Goal: Task Accomplishment & Management: Use online tool/utility

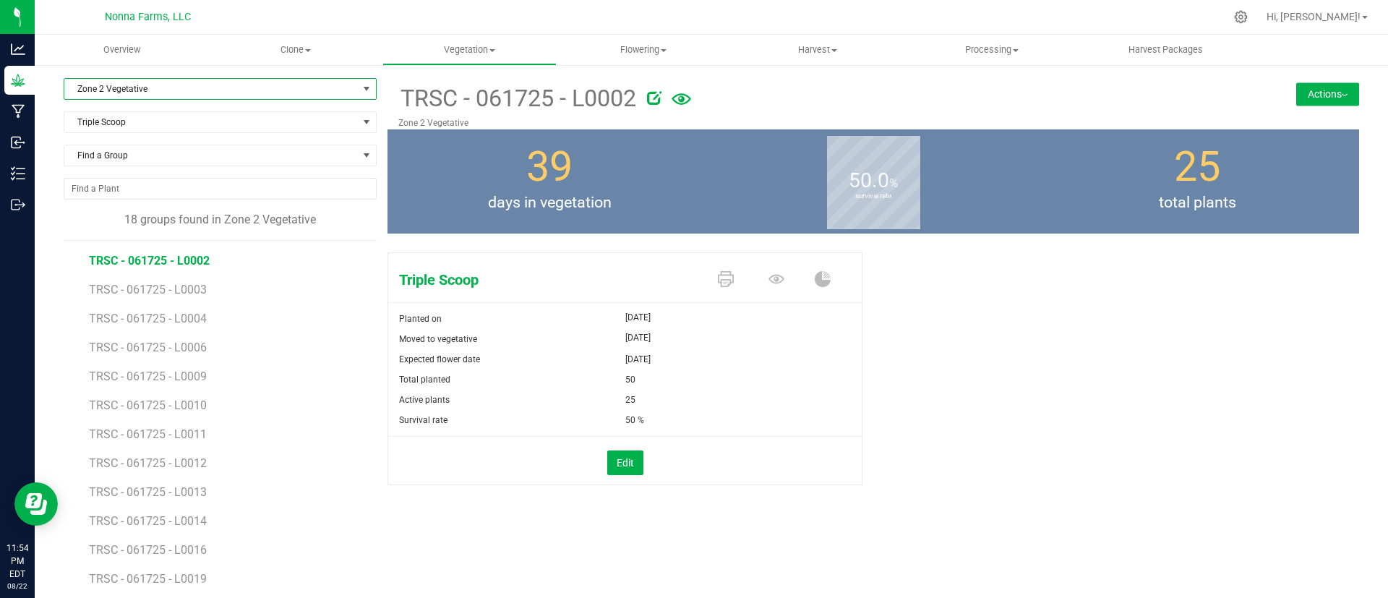
click at [143, 79] on span "Zone 2 Vegetative" at bounding box center [210, 89] width 293 height 20
click at [111, 223] on li "Zone 2 Vegetative" at bounding box center [217, 221] width 307 height 22
click at [113, 129] on span "Triple Scoop" at bounding box center [210, 122] width 293 height 20
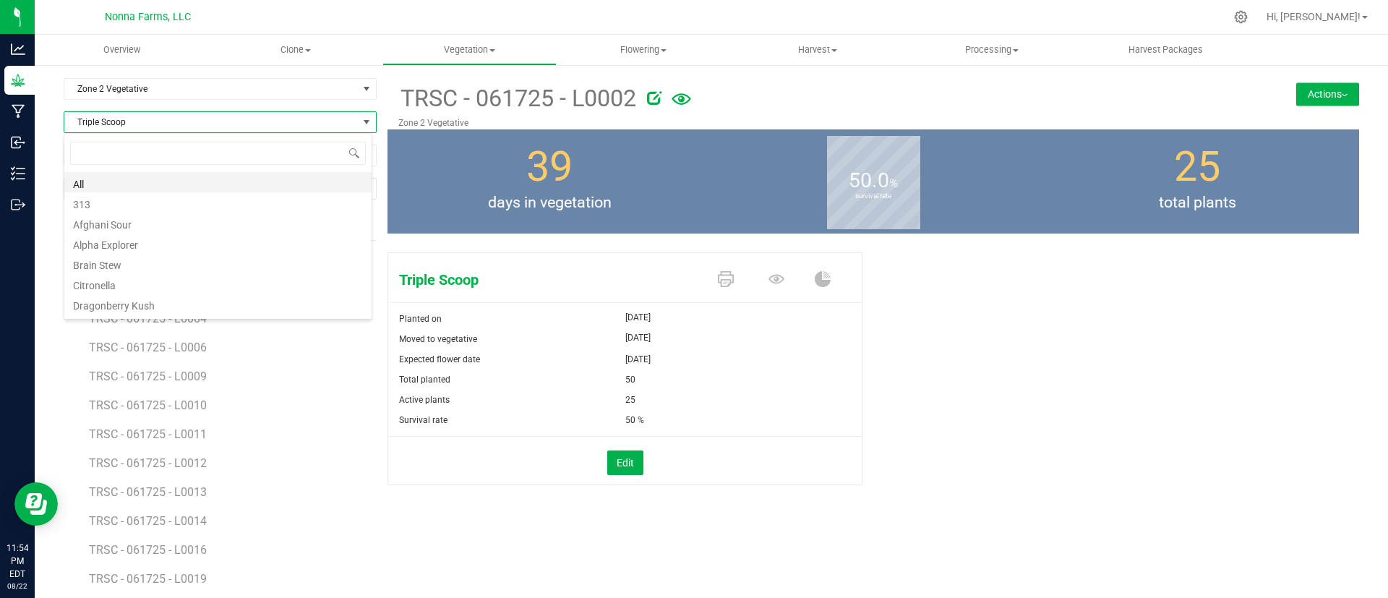
click at [127, 182] on li "All" at bounding box center [217, 182] width 307 height 20
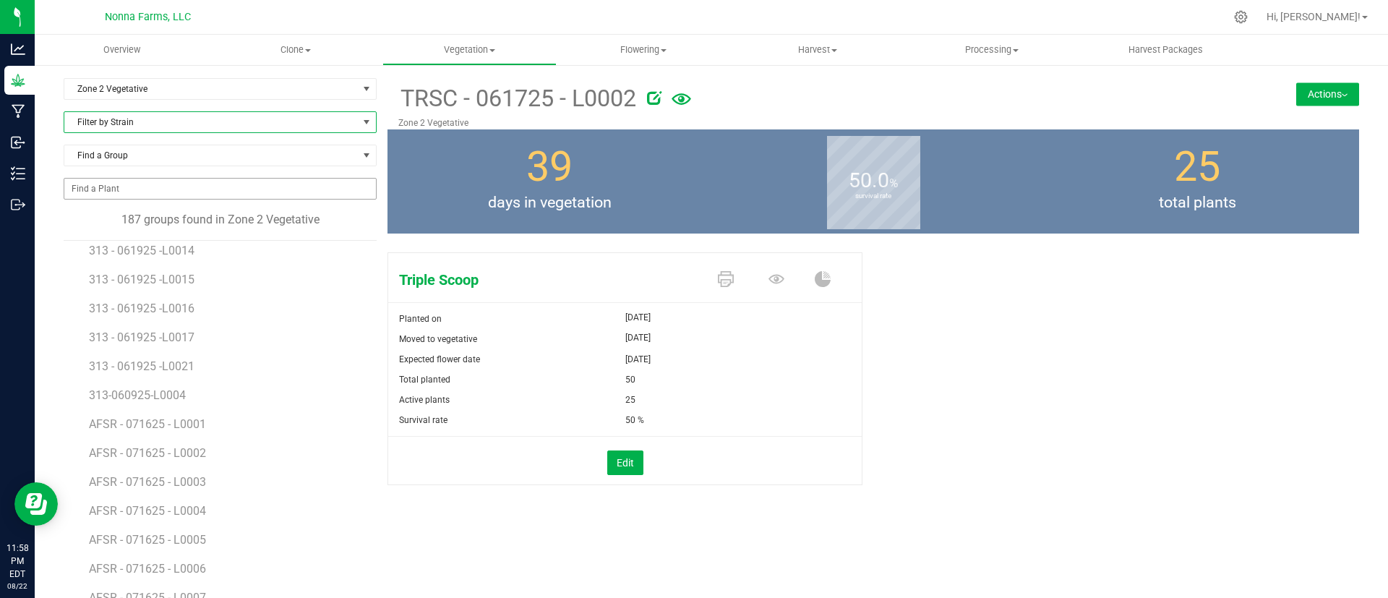
scroll to position [211, 0]
click at [110, 129] on span "Filter by Strain" at bounding box center [210, 122] width 293 height 20
click at [112, 227] on li "Hash Plant" at bounding box center [217, 236] width 307 height 20
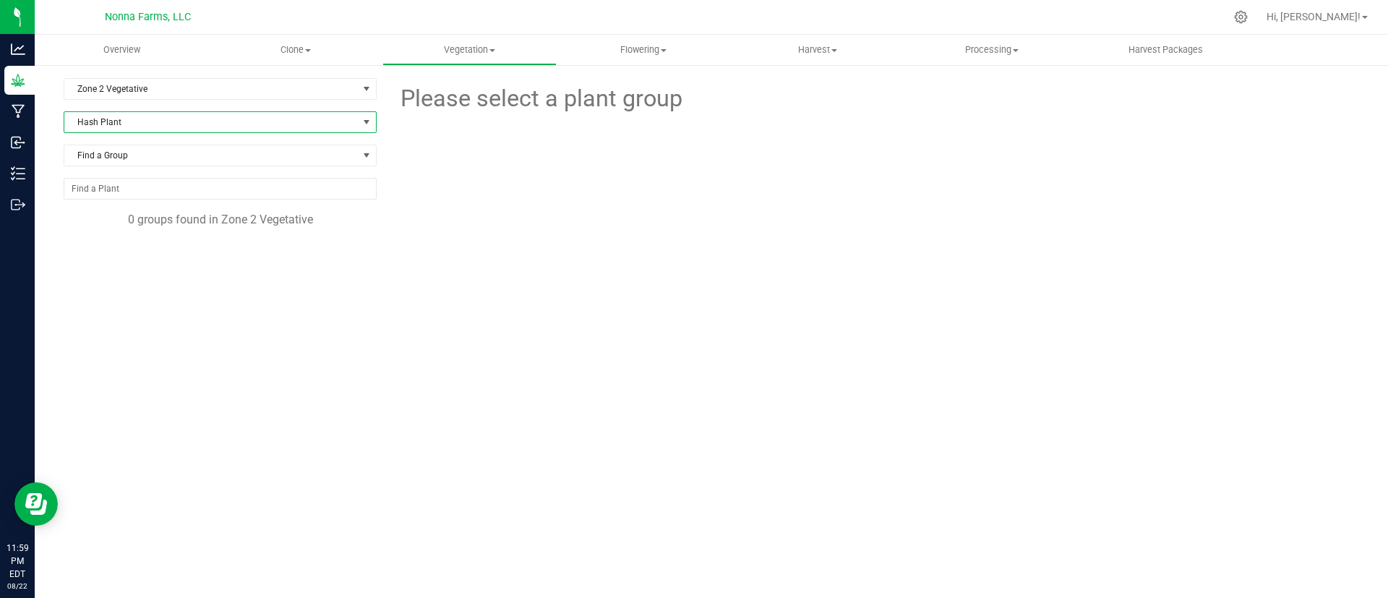
click at [201, 130] on span "Hash Plant" at bounding box center [210, 122] width 293 height 20
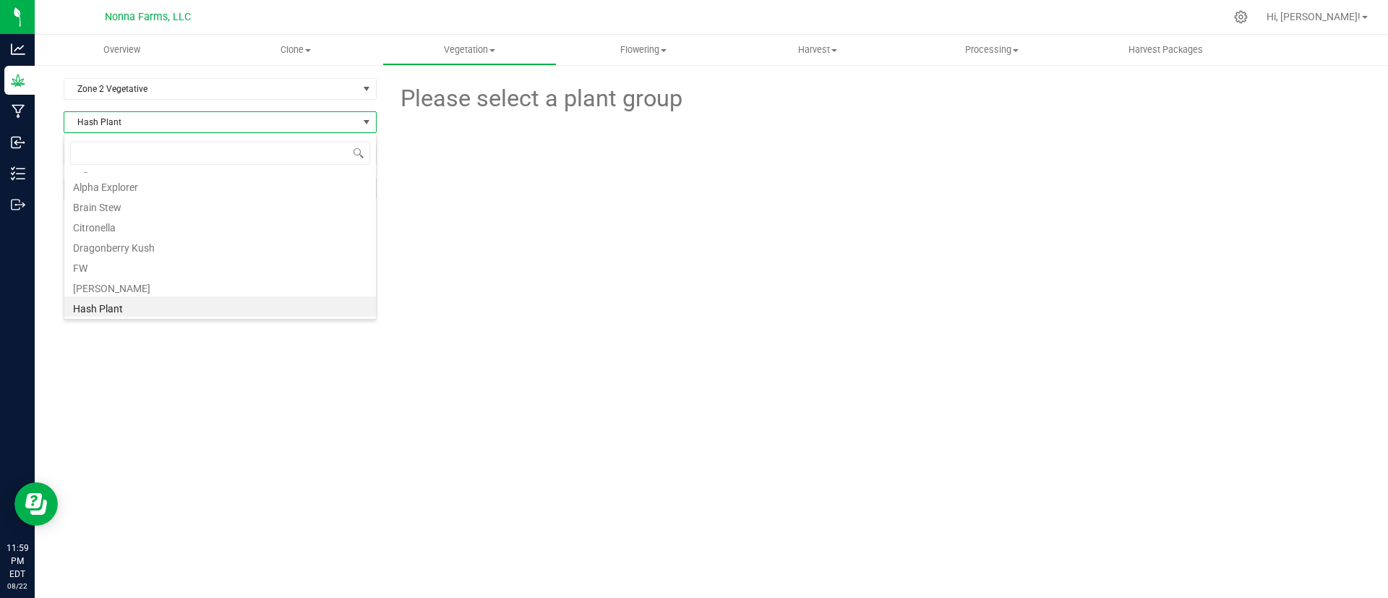
click at [259, 113] on span "Hash Plant" at bounding box center [210, 122] width 293 height 20
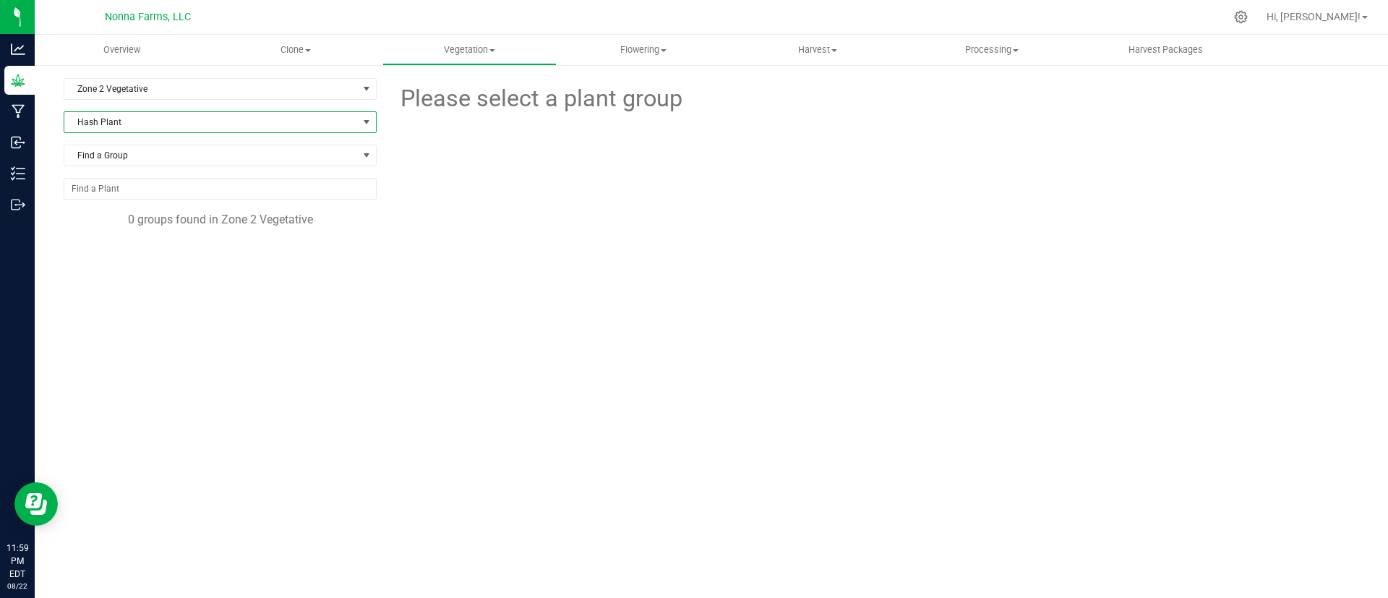
click at [175, 119] on span "Hash Plant" at bounding box center [210, 122] width 293 height 20
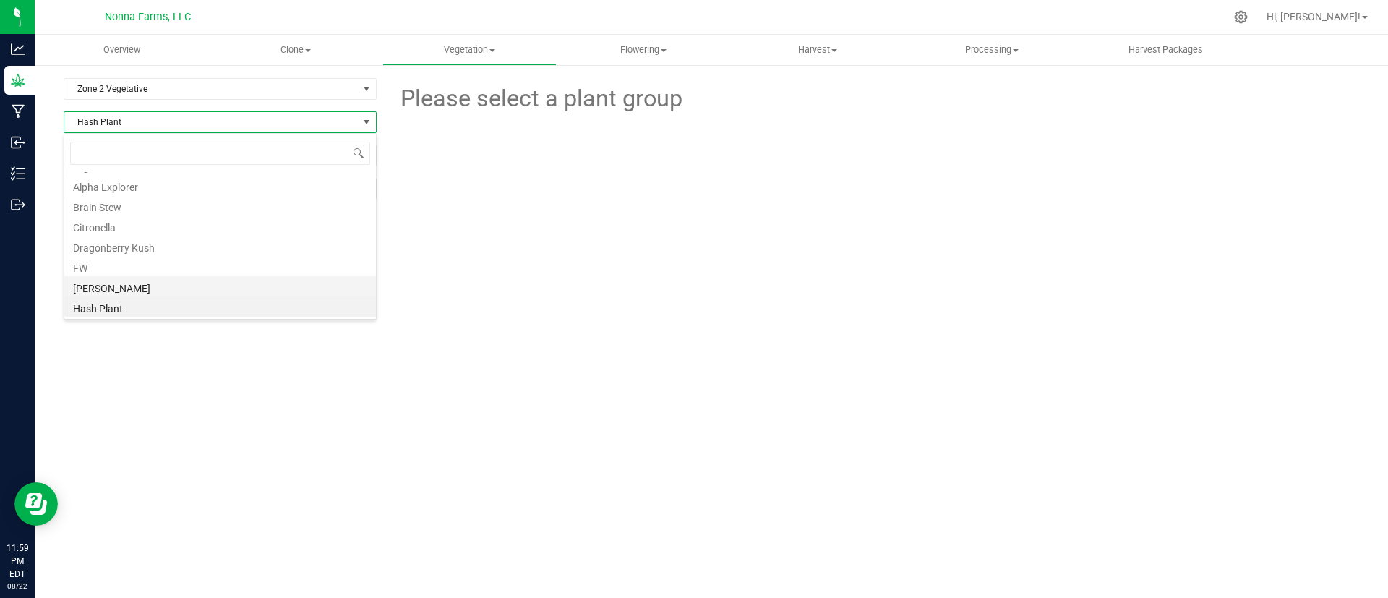
click at [101, 283] on li "[PERSON_NAME]" at bounding box center [220, 286] width 312 height 20
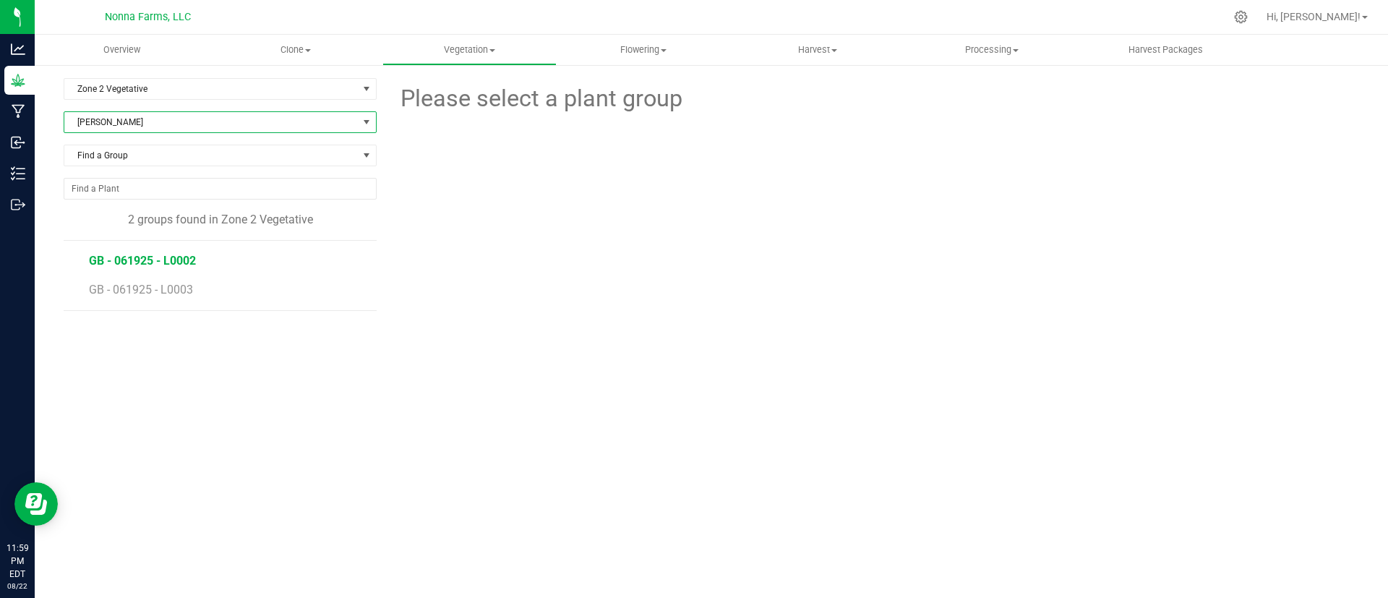
click at [173, 265] on span "GB - 061925 - L0002" at bounding box center [142, 261] width 107 height 14
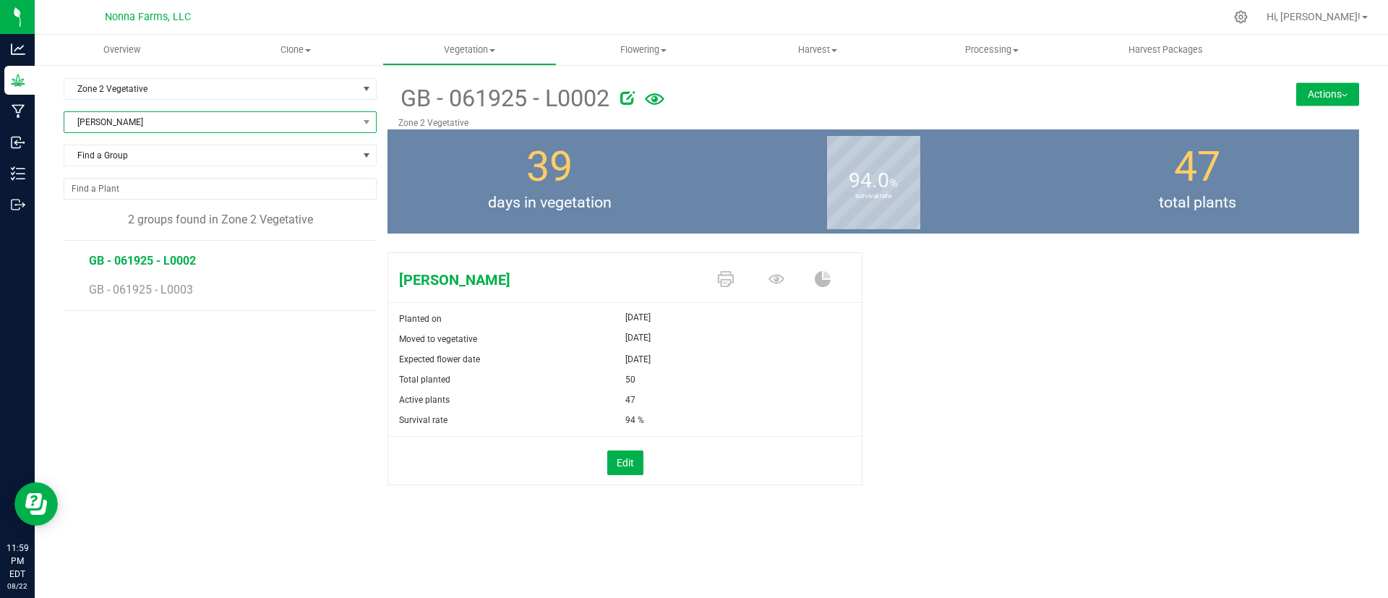
click at [108, 116] on span "[PERSON_NAME]" at bounding box center [210, 122] width 293 height 20
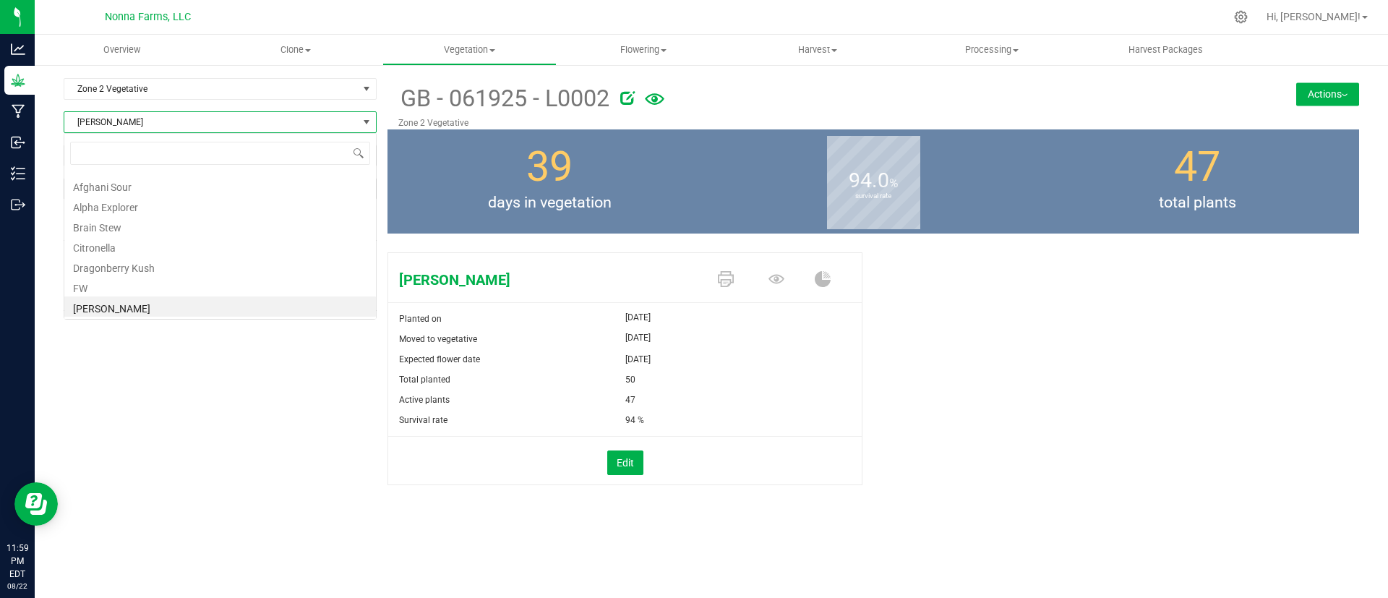
scroll to position [22, 313]
click at [166, 223] on li "Brain Stew" at bounding box center [220, 225] width 312 height 20
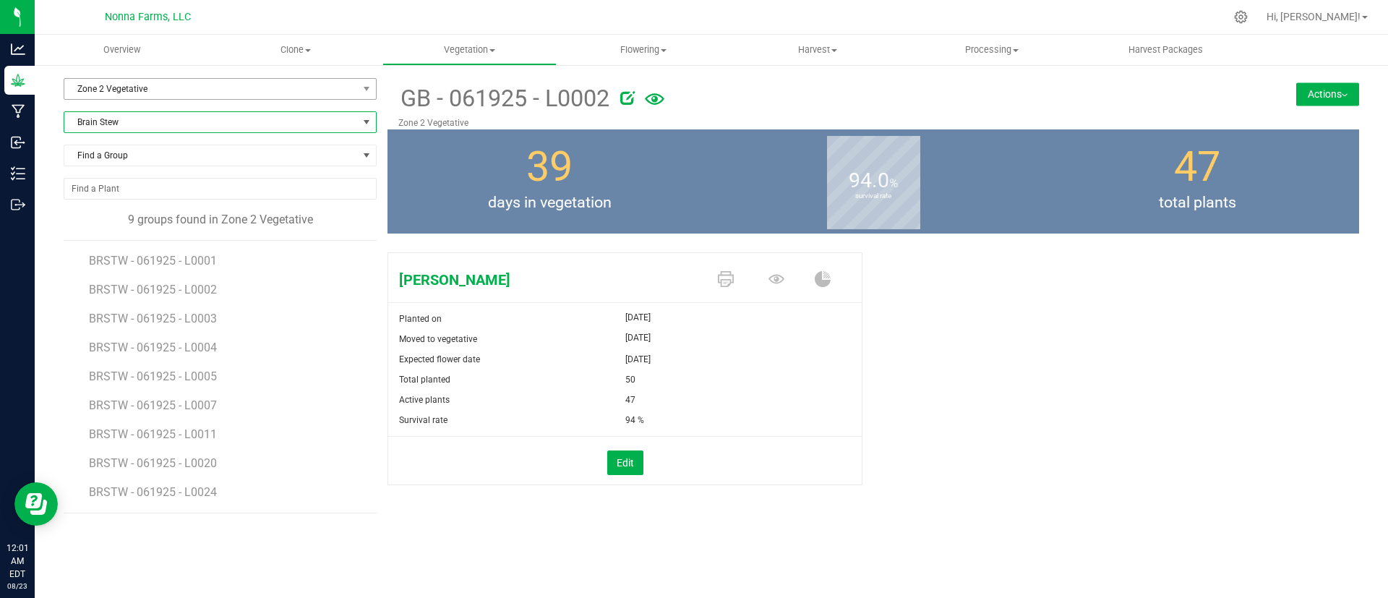
click at [226, 79] on span "Zone 2 Vegetative" at bounding box center [210, 89] width 293 height 20
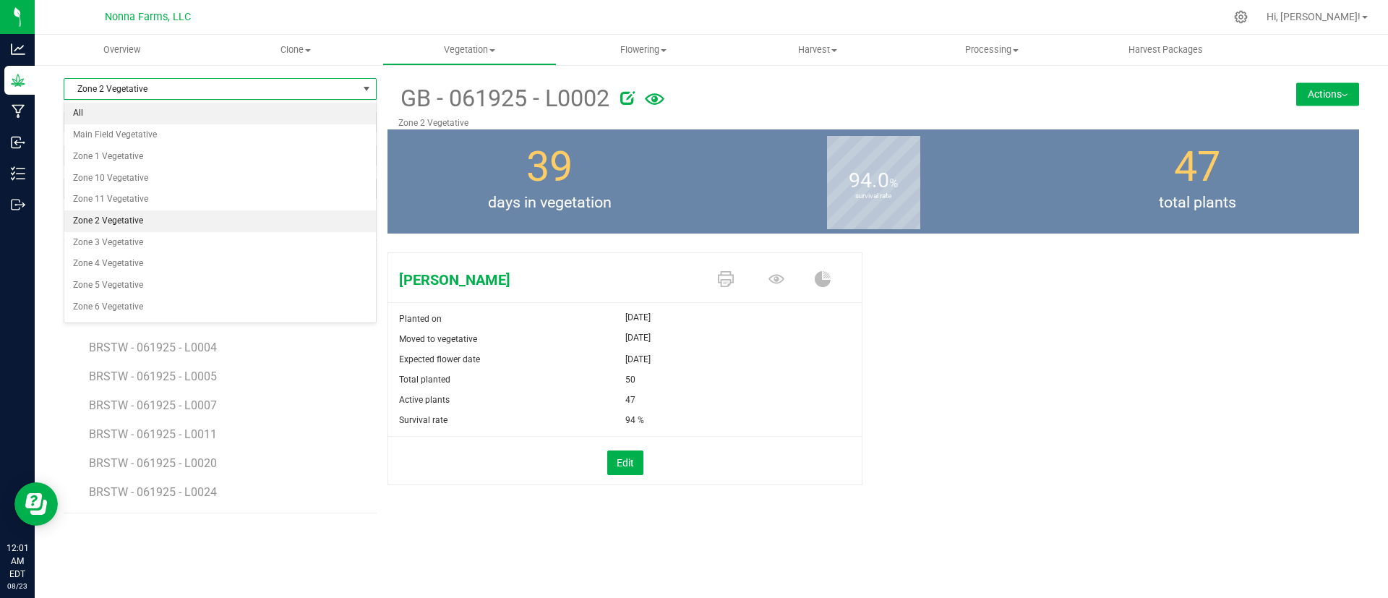
click at [153, 119] on li "All" at bounding box center [220, 114] width 312 height 22
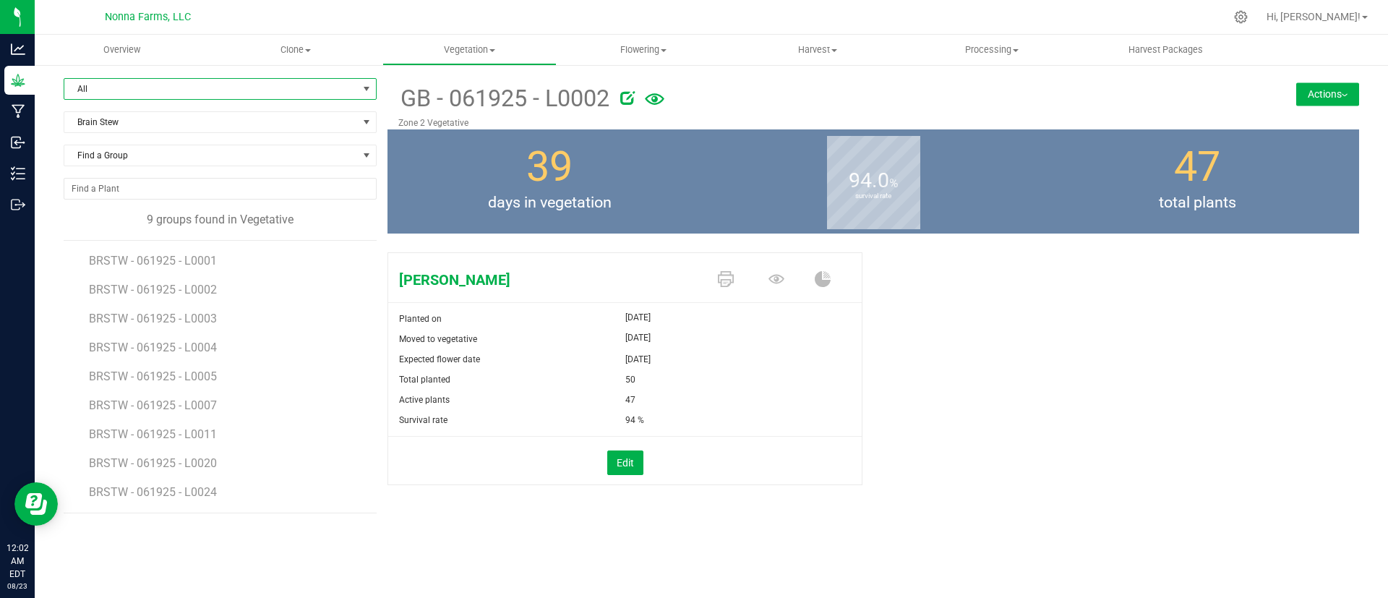
click at [333, 226] on div "9 groups found in Vegetative" at bounding box center [220, 219] width 313 height 17
click at [184, 324] on span "BRSTW - 061925 - L0003" at bounding box center [154, 319] width 131 height 14
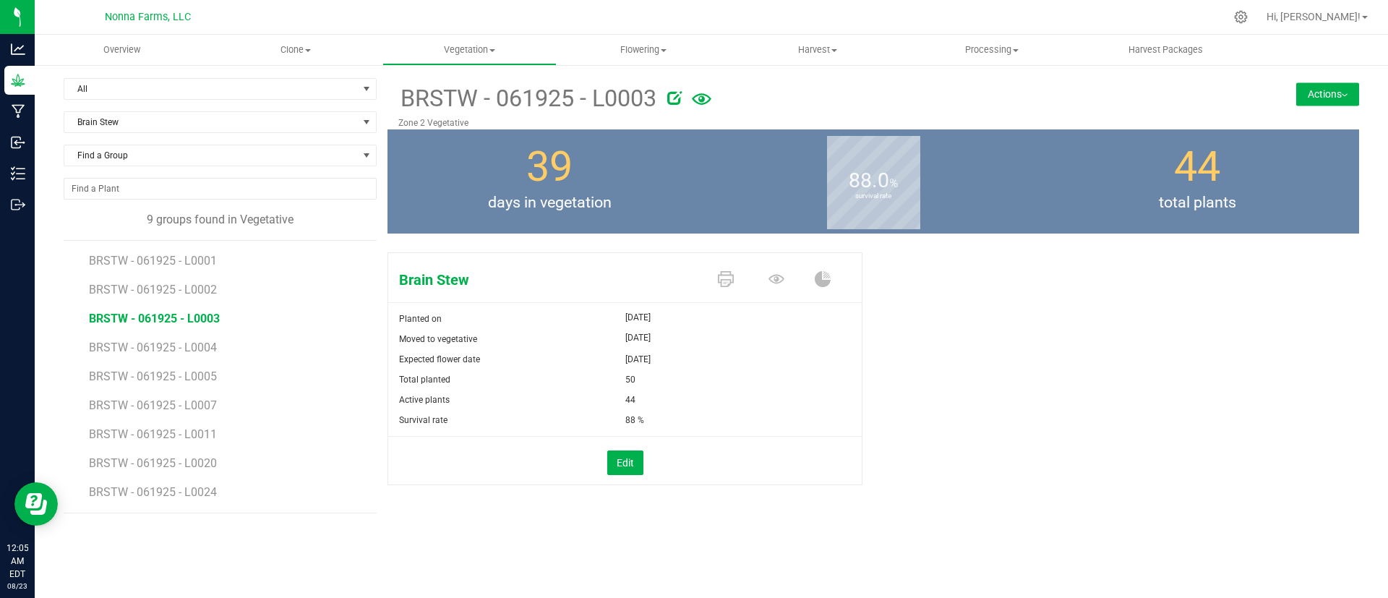
click at [1334, 102] on button "Actions" at bounding box center [1327, 93] width 63 height 23
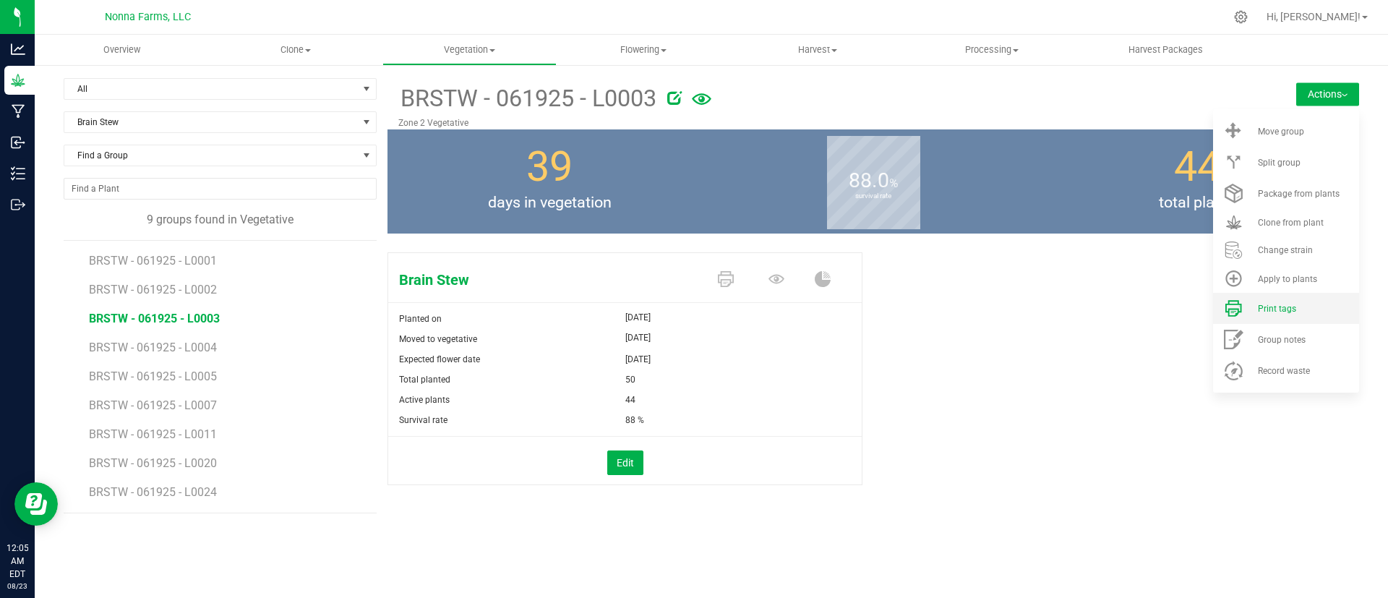
click at [1269, 312] on span "Print tags" at bounding box center [1277, 309] width 38 height 10
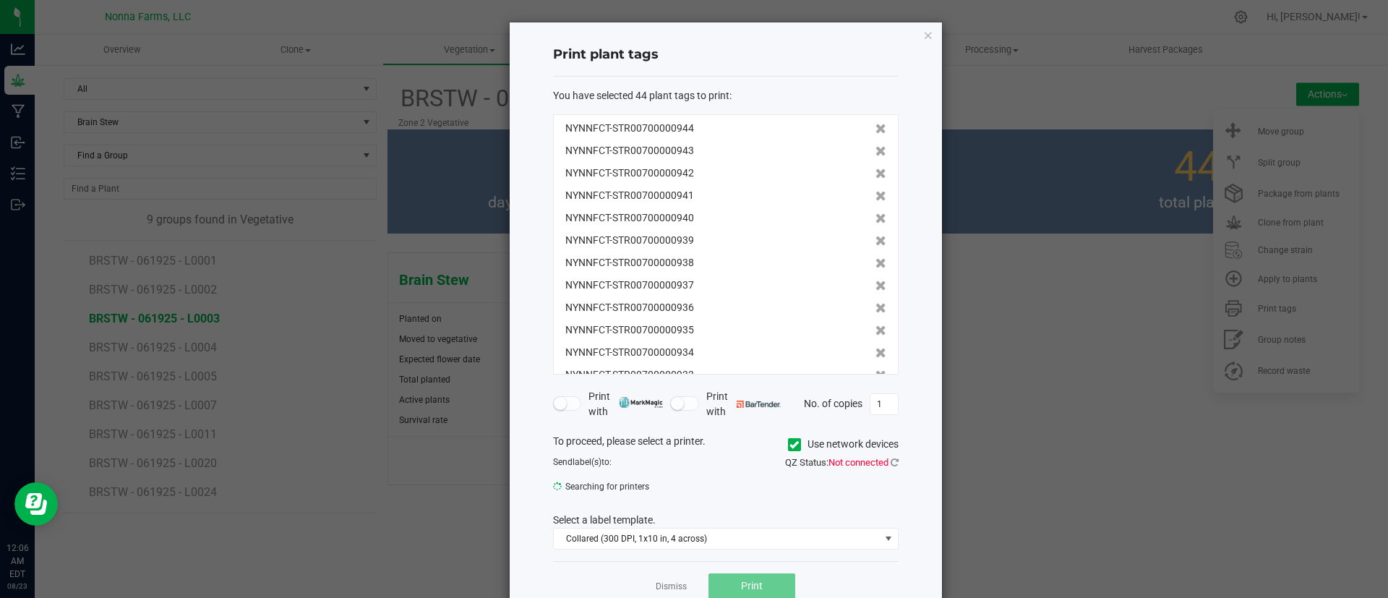
click at [659, 578] on app-cancel-button "Dismiss" at bounding box center [671, 585] width 31 height 15
click at [659, 580] on link "Dismiss" at bounding box center [671, 586] width 31 height 12
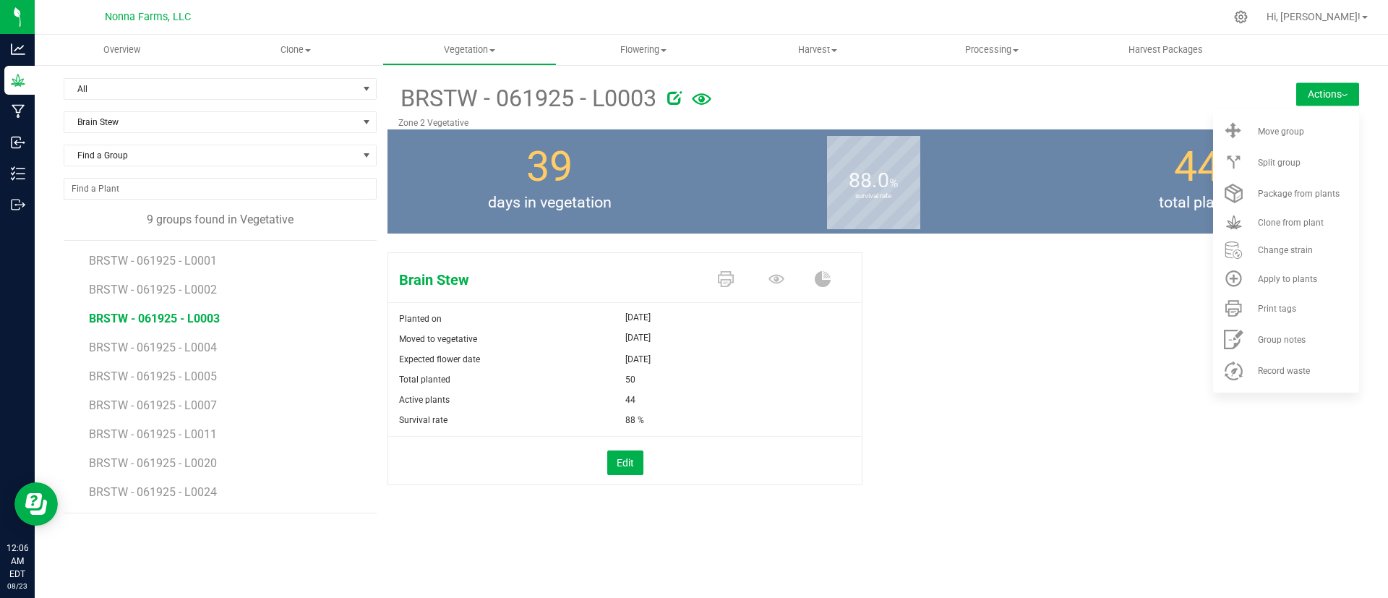
click at [273, 546] on div "Overview Clone Create plants Cloning groups Cloning plants Apply to plants Vege…" at bounding box center [711, 316] width 1353 height 563
click at [1045, 325] on div "Brain Stew Planted on [DATE] Moved to vegetative [DATE] Expected flower date [D…" at bounding box center [873, 384] width 972 height 275
click at [229, 396] on li "BRSTW - 061925 - L0007" at bounding box center [228, 399] width 278 height 29
click at [207, 121] on span "Brain Stew" at bounding box center [210, 122] width 293 height 20
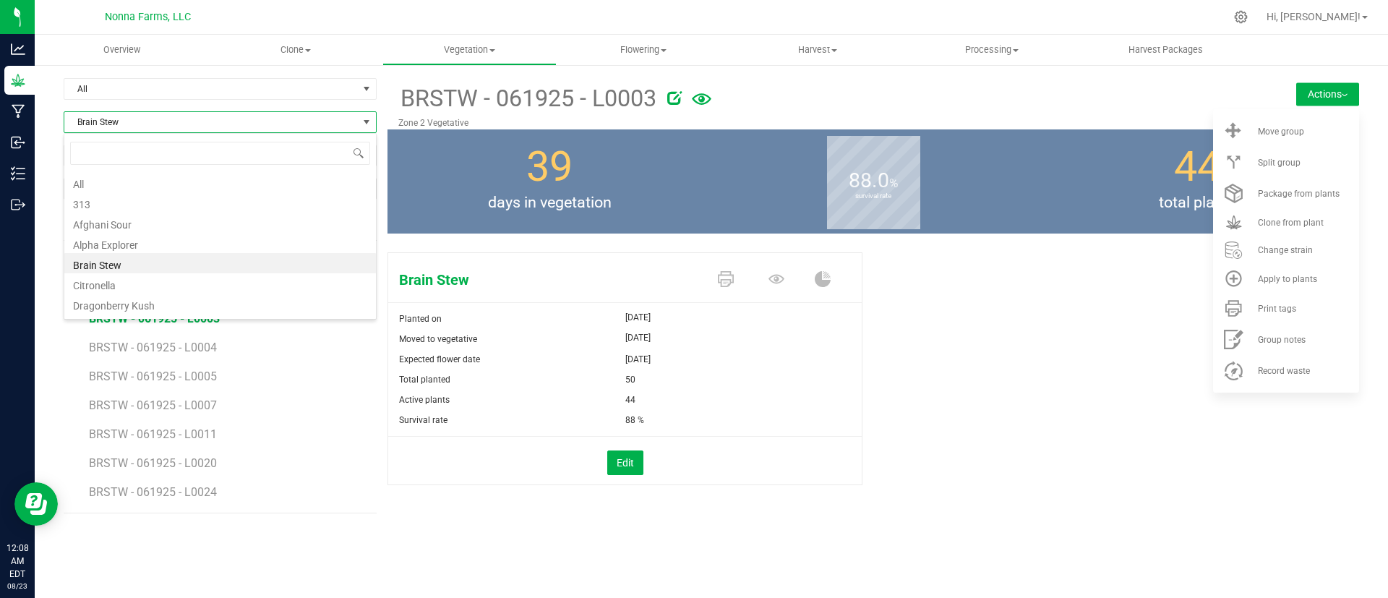
scroll to position [22, 313]
click at [93, 223] on li "Afghani Sour" at bounding box center [220, 223] width 312 height 20
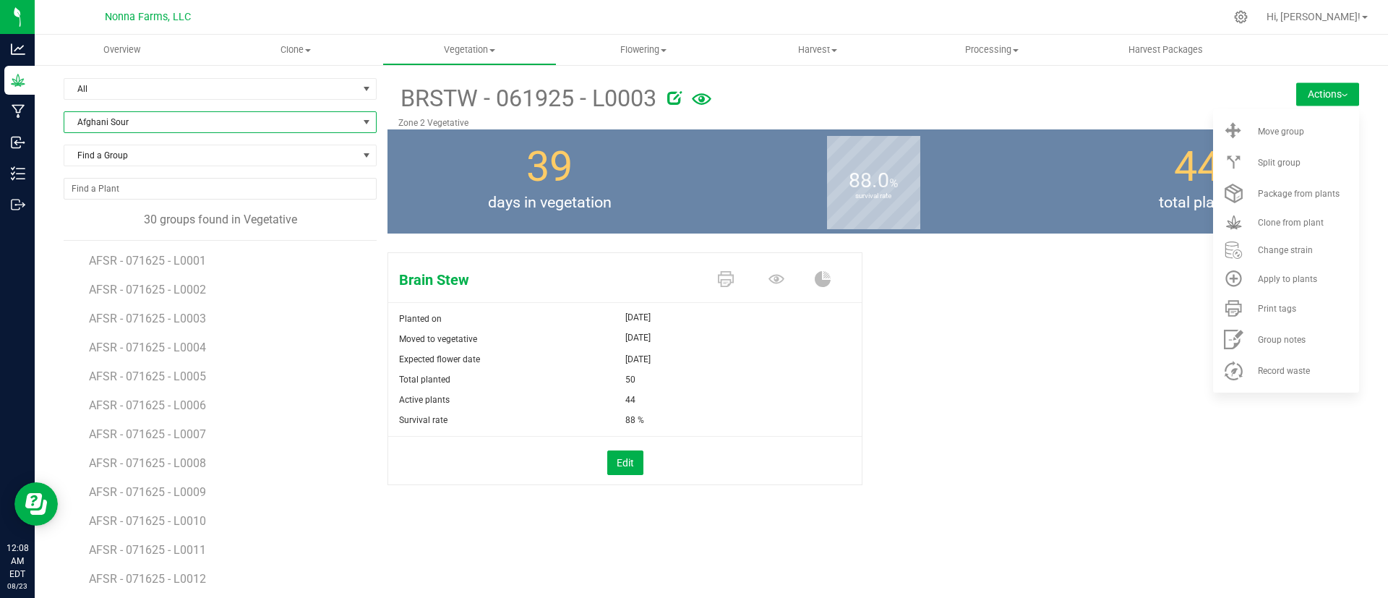
click at [138, 127] on span "Afghani Sour" at bounding box center [210, 122] width 293 height 20
click at [102, 206] on li "313" at bounding box center [217, 202] width 307 height 20
click at [182, 325] on span "313 - 061925 - L0004" at bounding box center [144, 319] width 111 height 14
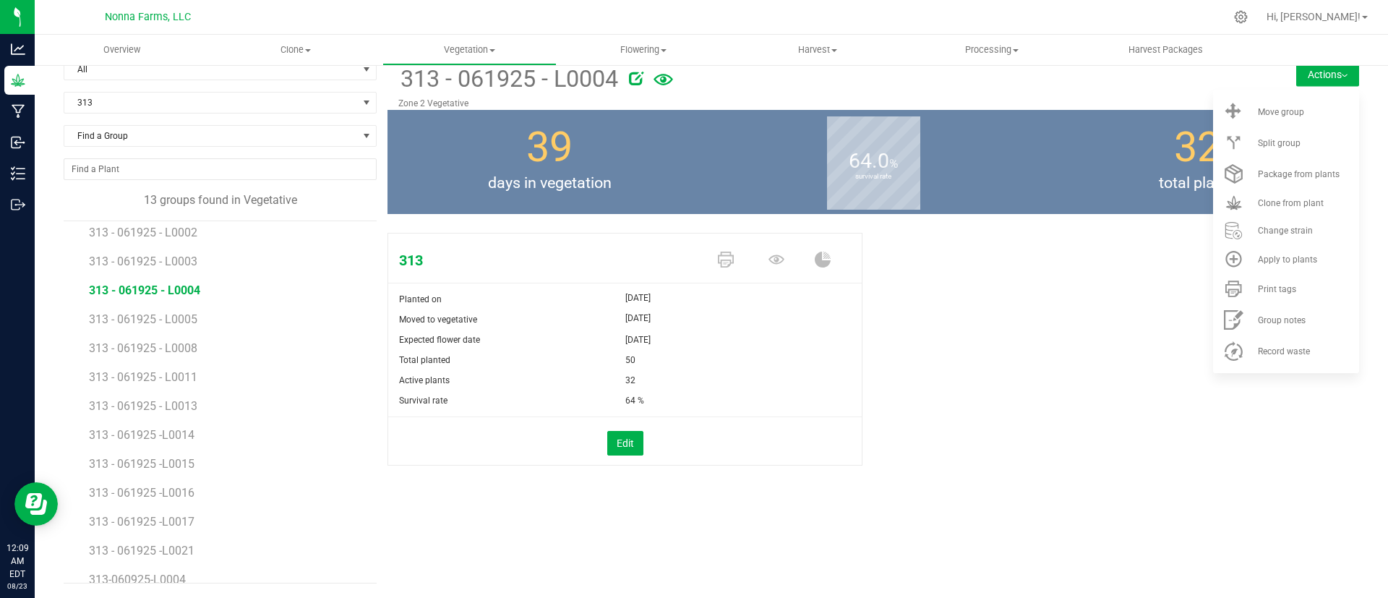
scroll to position [26, 0]
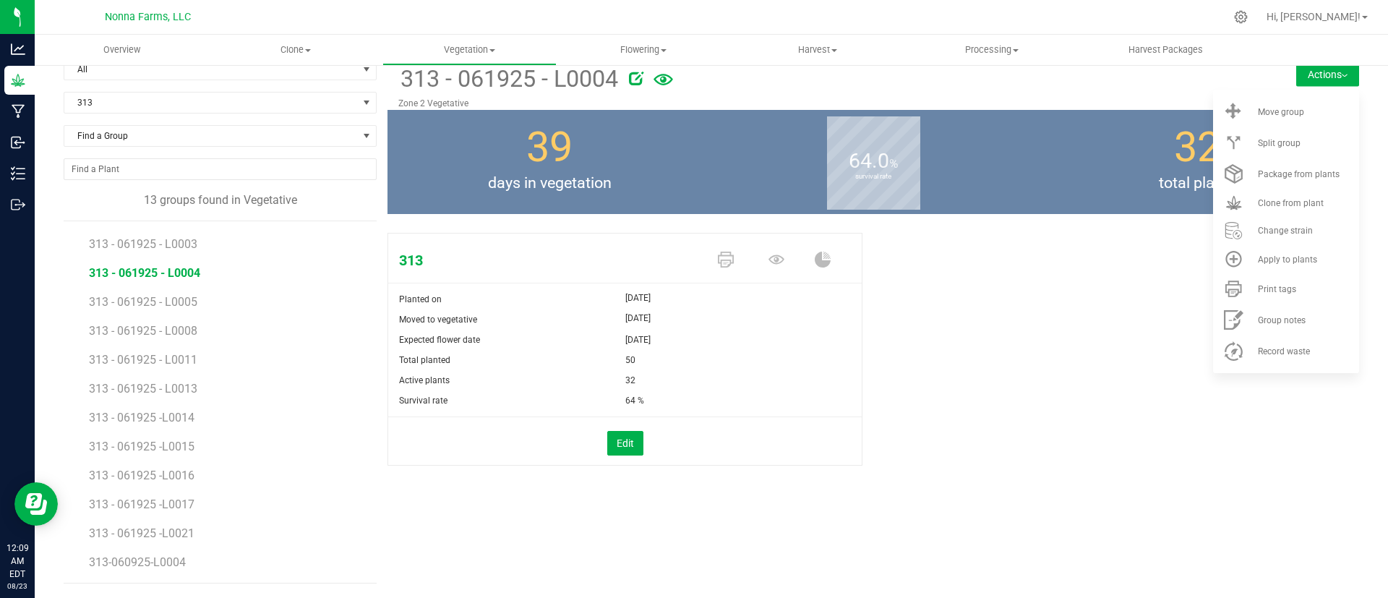
click at [215, 563] on li "313-060925-L0004" at bounding box center [228, 562] width 278 height 40
click at [166, 564] on span "313-060925-L0004" at bounding box center [139, 562] width 100 height 14
